Goal: Find contact information: Find contact information

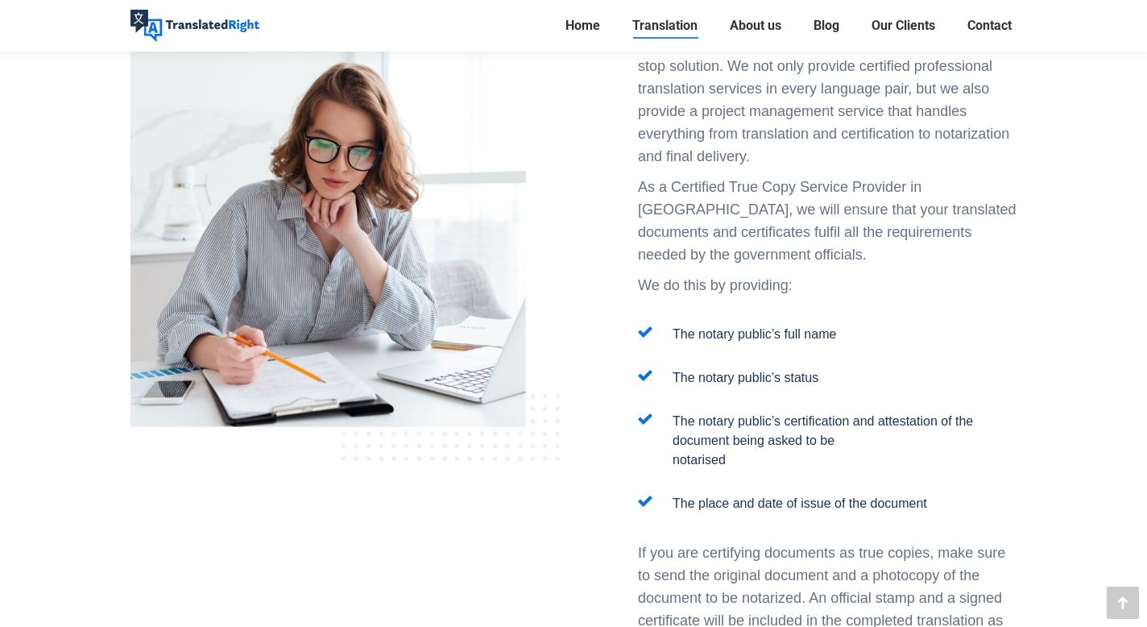
scroll to position [1772, 0]
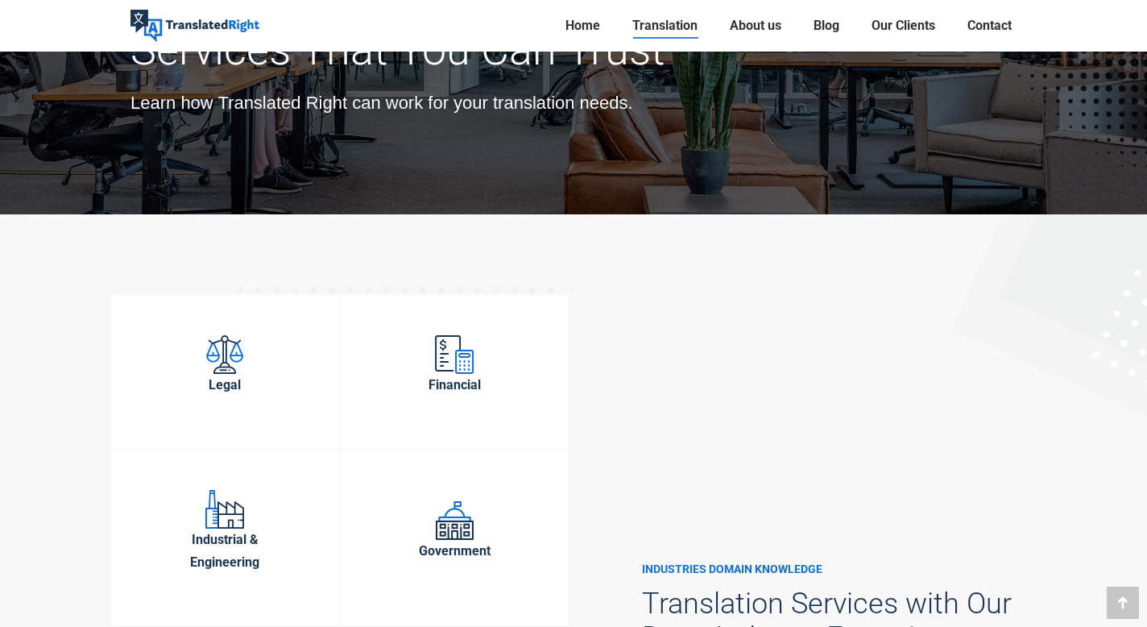
scroll to position [5801, 0]
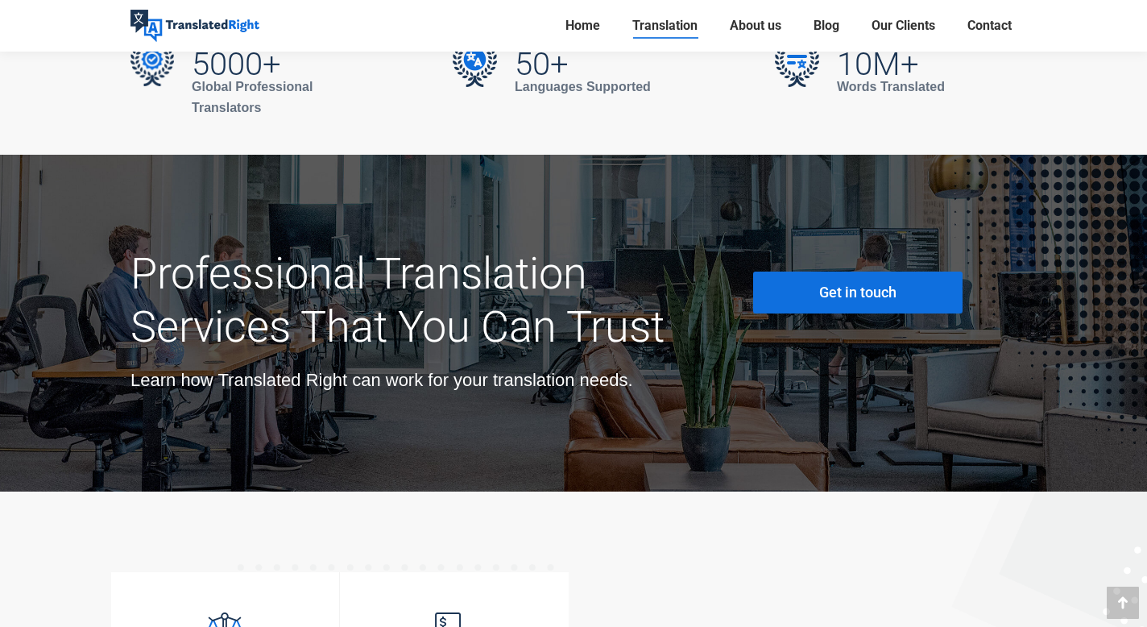
click at [866, 272] on link "Get in touch" at bounding box center [857, 293] width 209 height 42
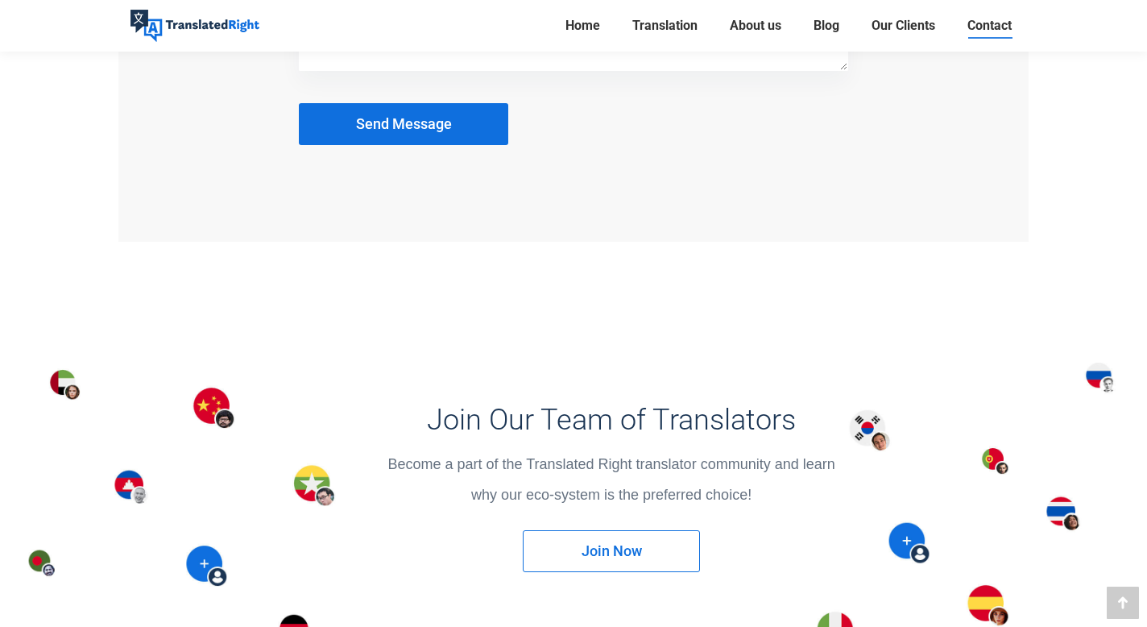
scroll to position [1531, 0]
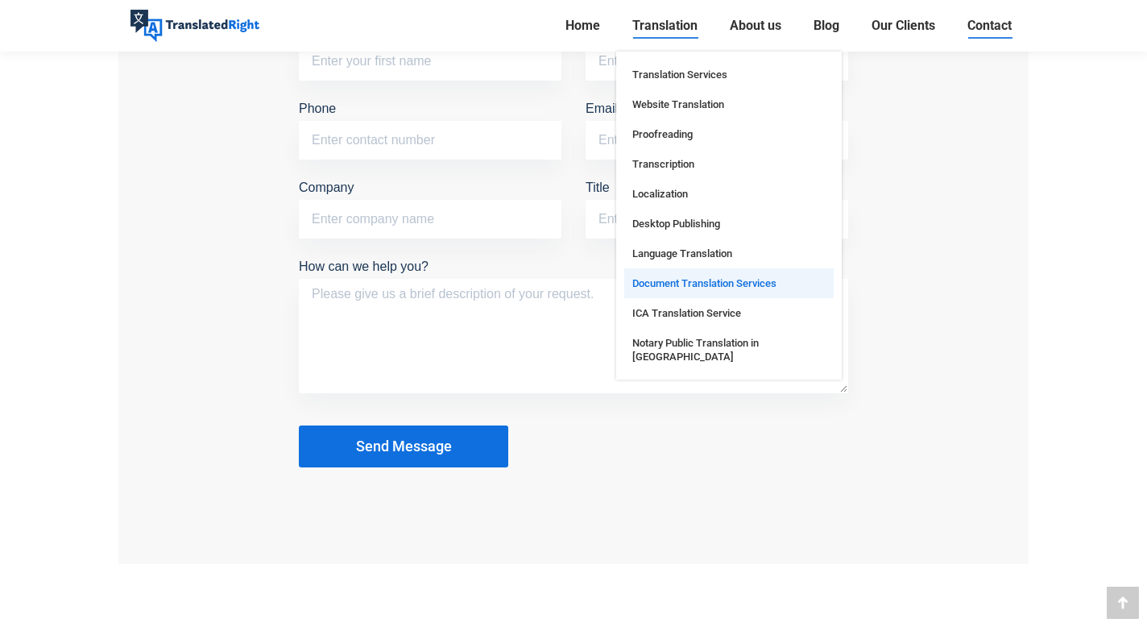
click at [742, 281] on span "Document Translation Services" at bounding box center [704, 283] width 144 height 14
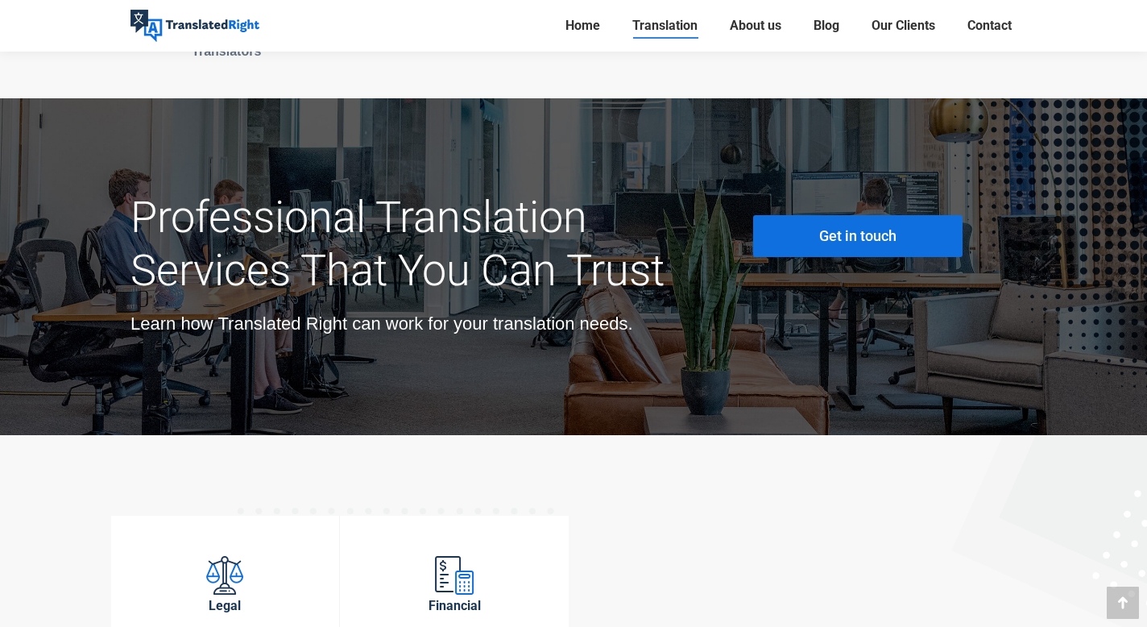
scroll to position [4914, 0]
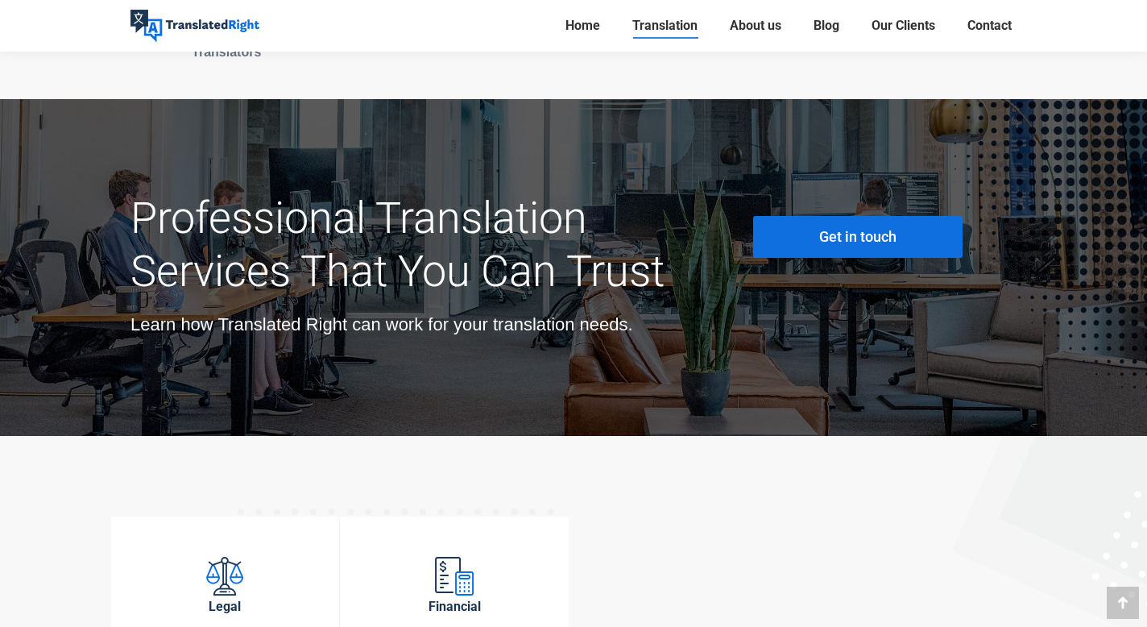
click at [828, 222] on link "Get in touch" at bounding box center [857, 237] width 209 height 42
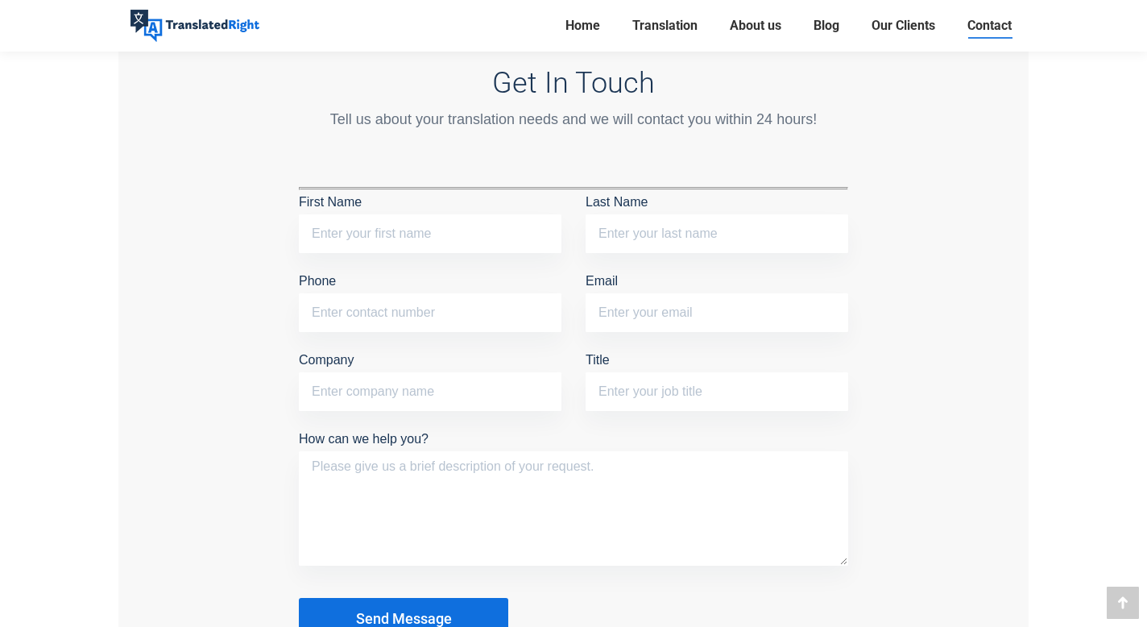
scroll to position [1450, 0]
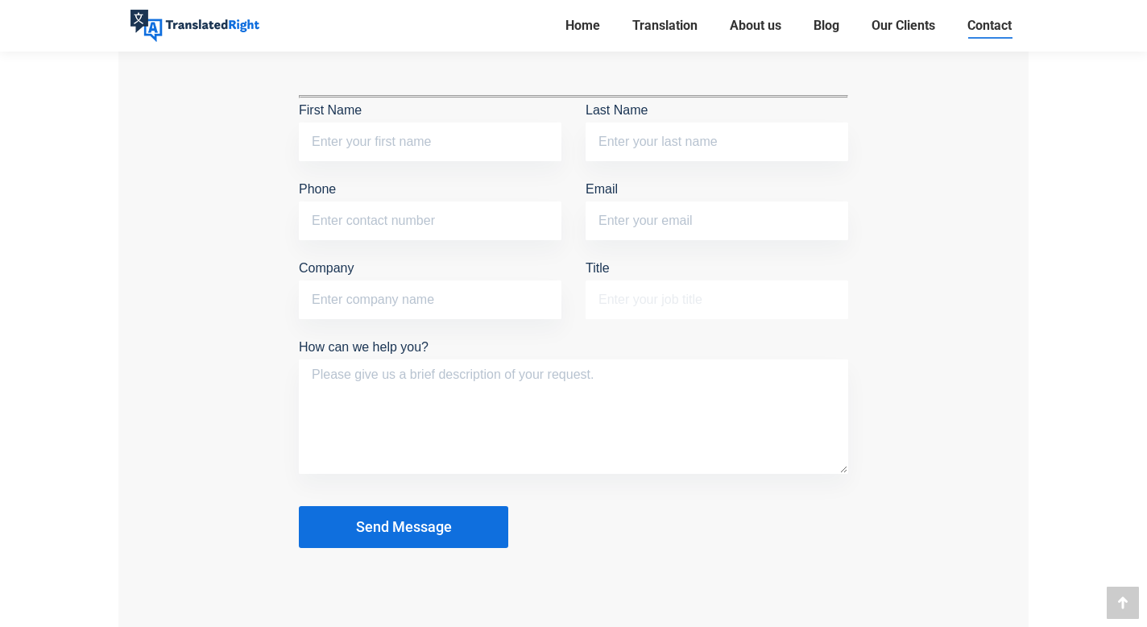
click at [713, 312] on input "Title" at bounding box center [717, 299] width 263 height 39
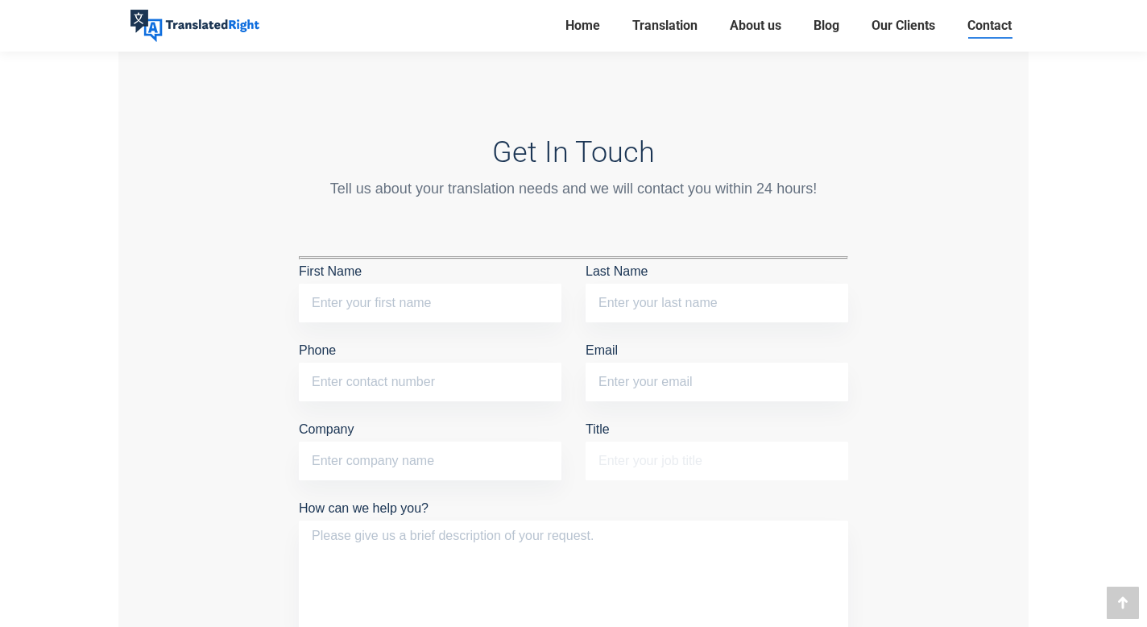
scroll to position [0, 0]
